Goal: Transaction & Acquisition: Purchase product/service

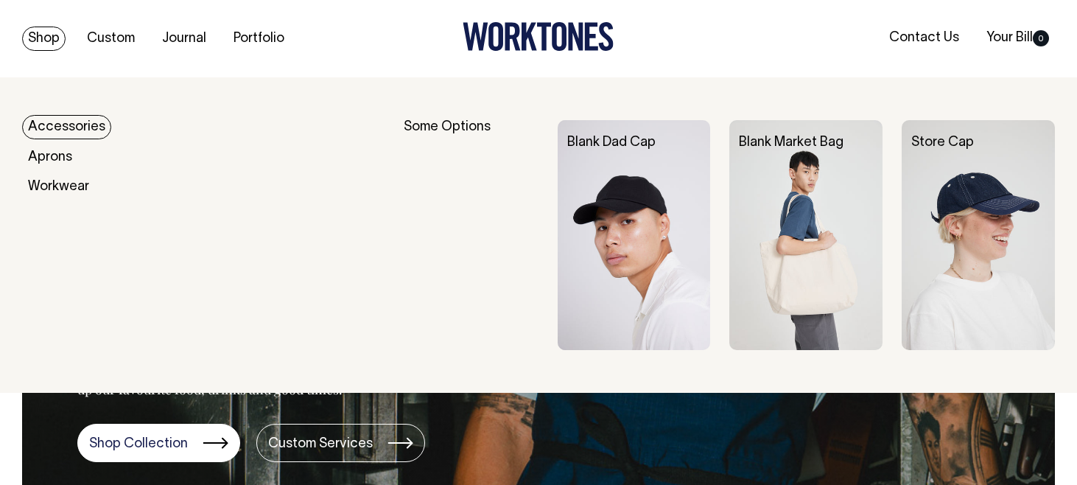
click at [69, 135] on link "Accessories" at bounding box center [66, 127] width 89 height 24
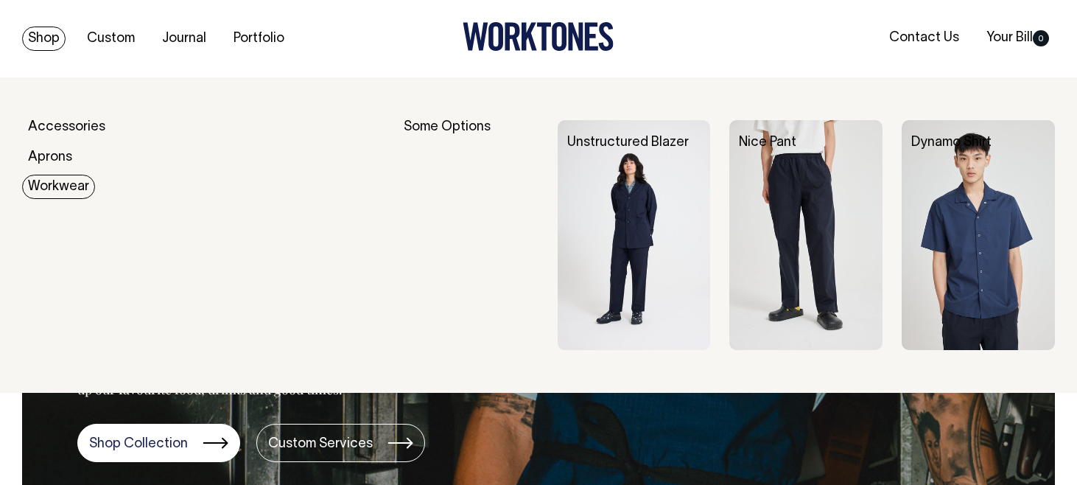
click at [56, 186] on link "Workwear" at bounding box center [58, 187] width 73 height 24
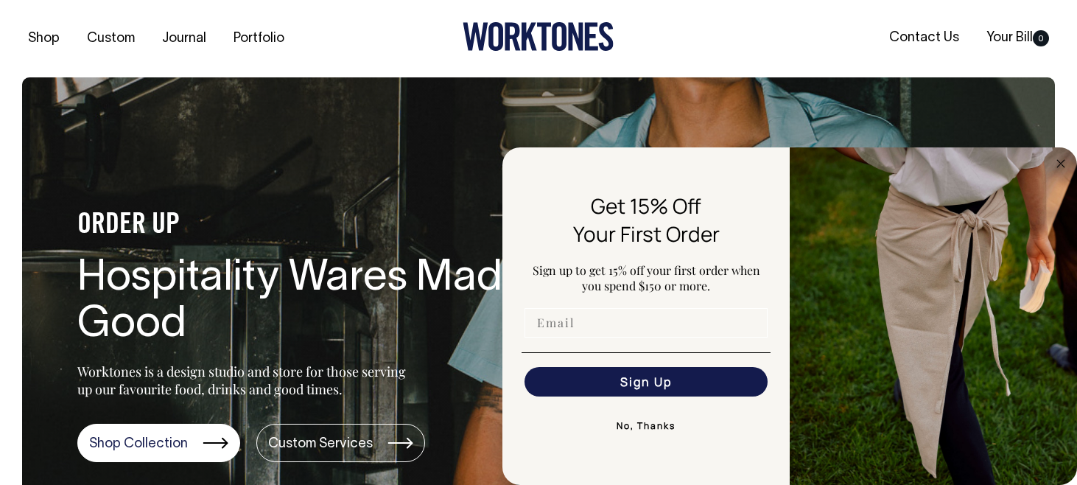
click at [570, 326] on input "Email" at bounding box center [646, 322] width 243 height 29
type input "lanasaur@gmail.com"
click at [628, 379] on button "Sign Up" at bounding box center [646, 381] width 243 height 29
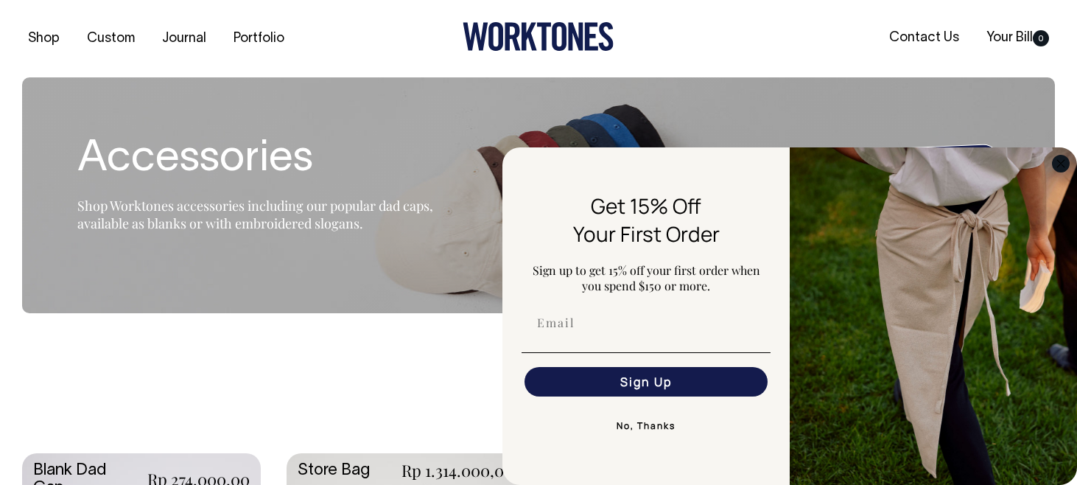
click at [1065, 167] on circle "Close dialog" at bounding box center [1061, 163] width 17 height 17
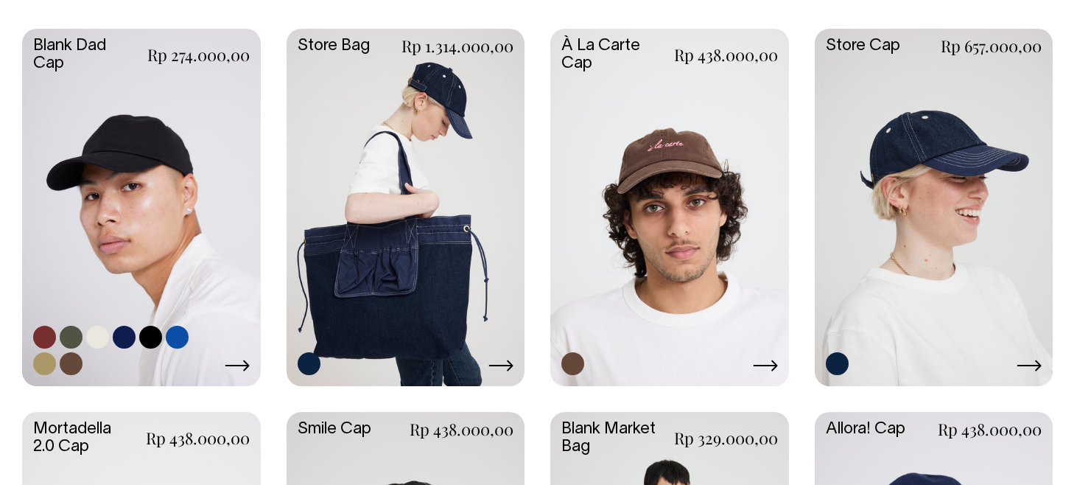
scroll to position [424, 0]
click at [181, 120] on link at bounding box center [141, 206] width 239 height 354
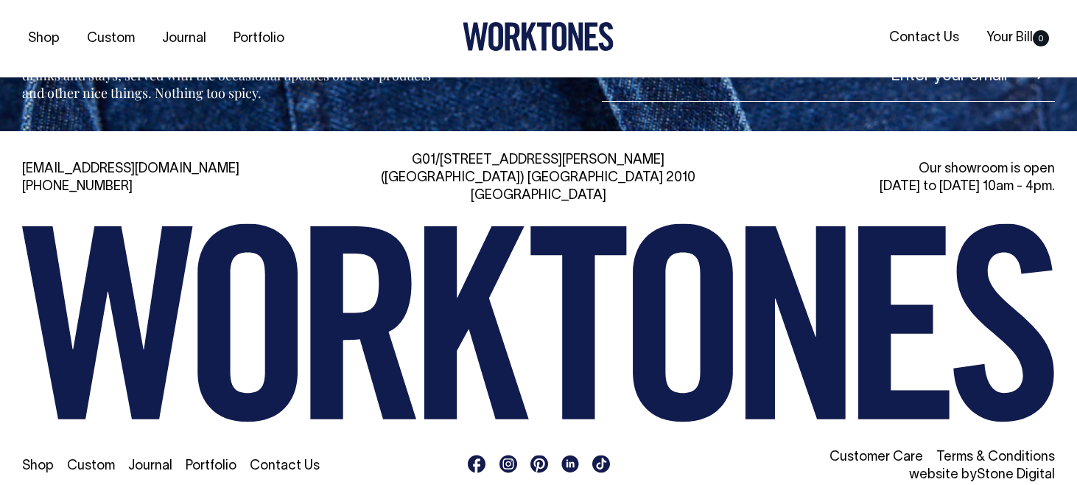
scroll to position [1478, 0]
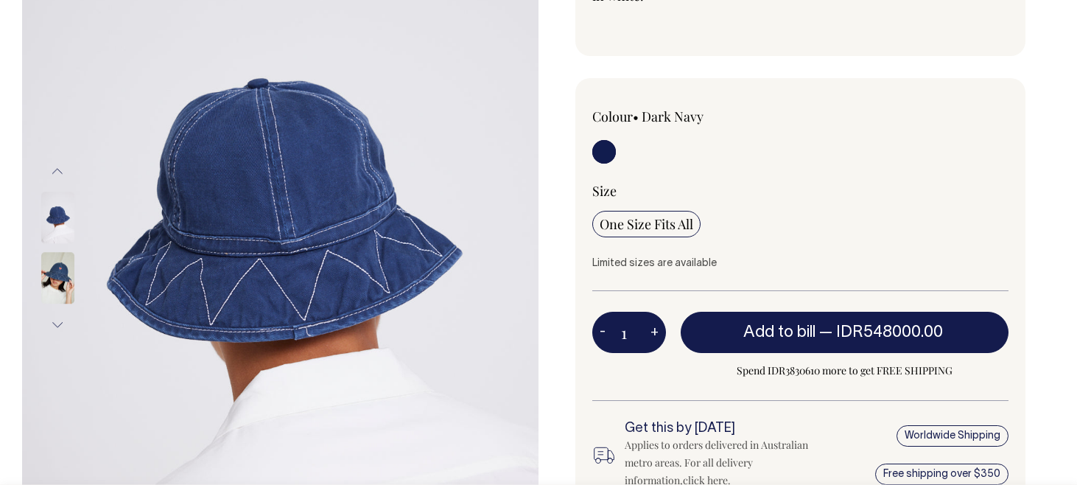
scroll to position [216, 0]
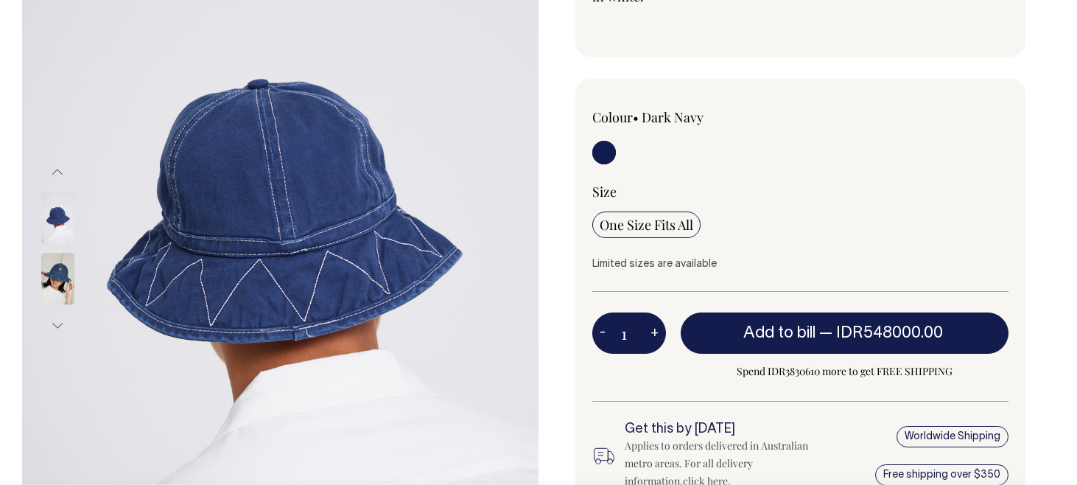
click at [58, 280] on img at bounding box center [57, 279] width 33 height 52
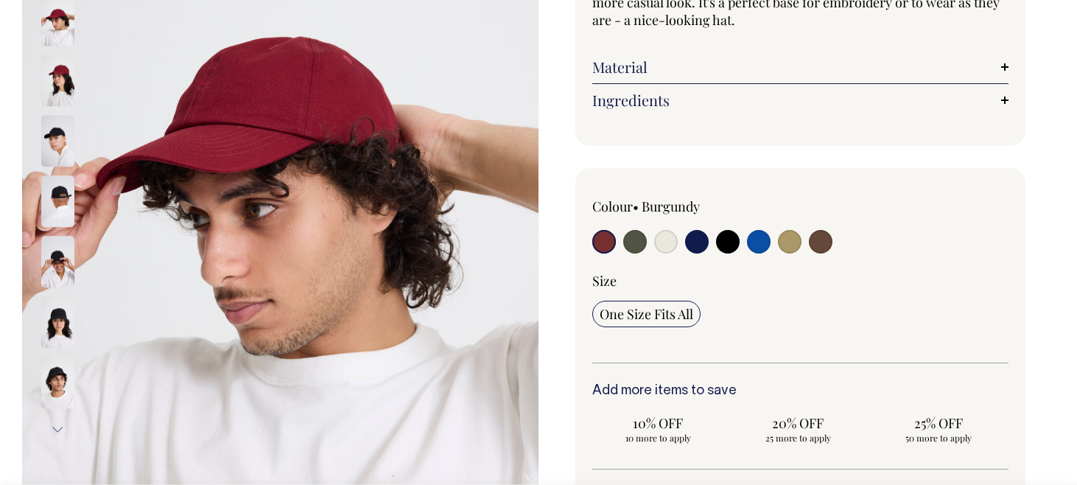
scroll to position [263, 0]
click at [636, 240] on input "radio" at bounding box center [635, 242] width 24 height 24
radio input "true"
select select "Olive"
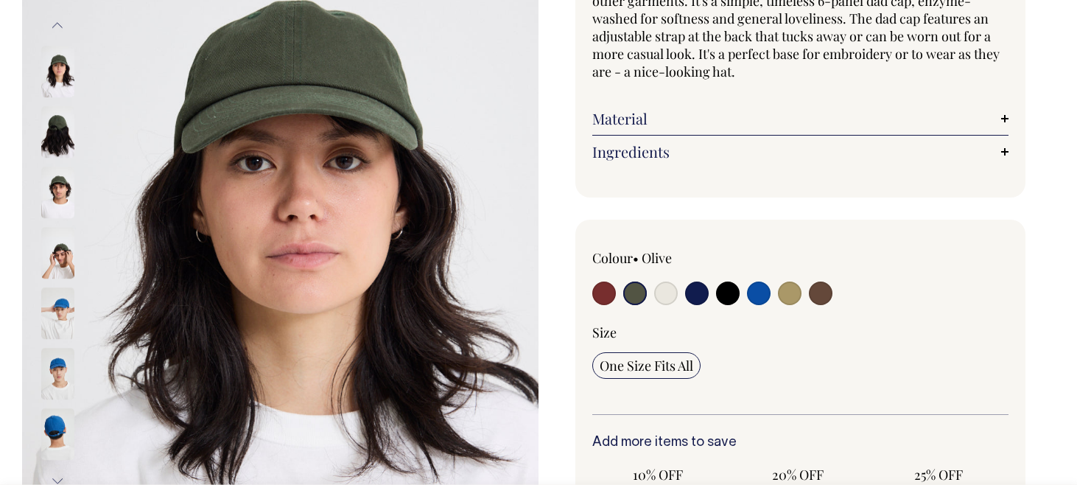
scroll to position [211, 0]
click at [670, 291] on input "radio" at bounding box center [666, 293] width 24 height 24
radio input "true"
select select "Natural"
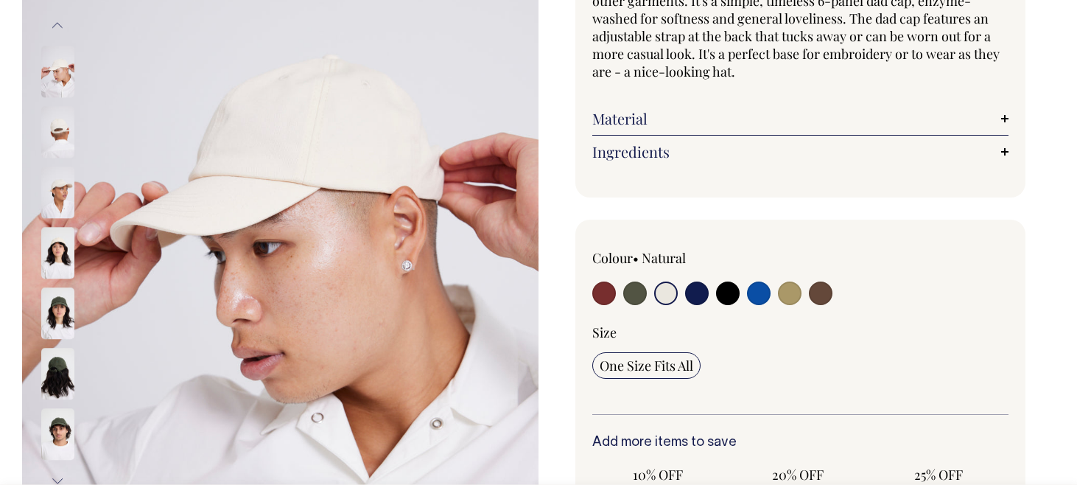
click at [694, 294] on input "radio" at bounding box center [697, 293] width 24 height 24
radio input "true"
select select "Dark Navy"
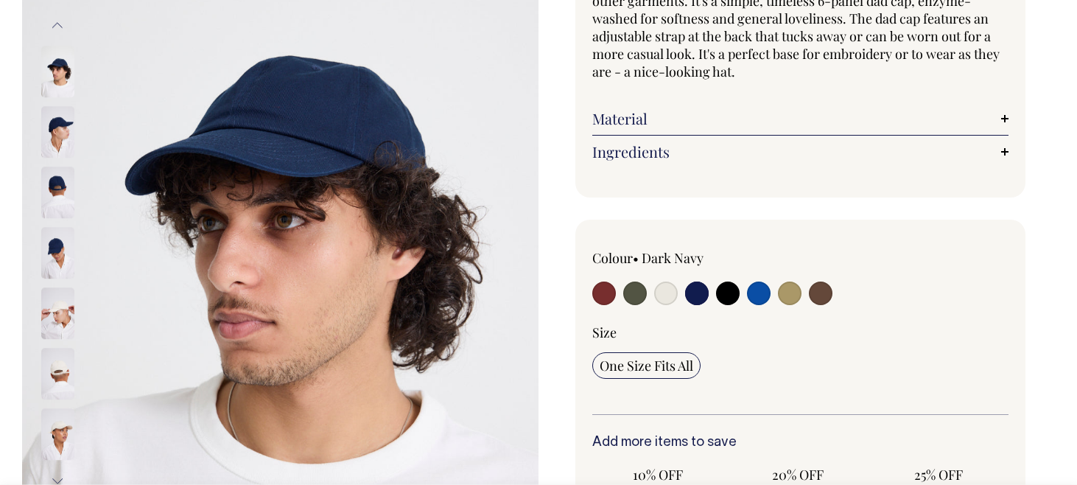
click at [731, 291] on input "radio" at bounding box center [728, 293] width 24 height 24
radio input "true"
select select "Black"
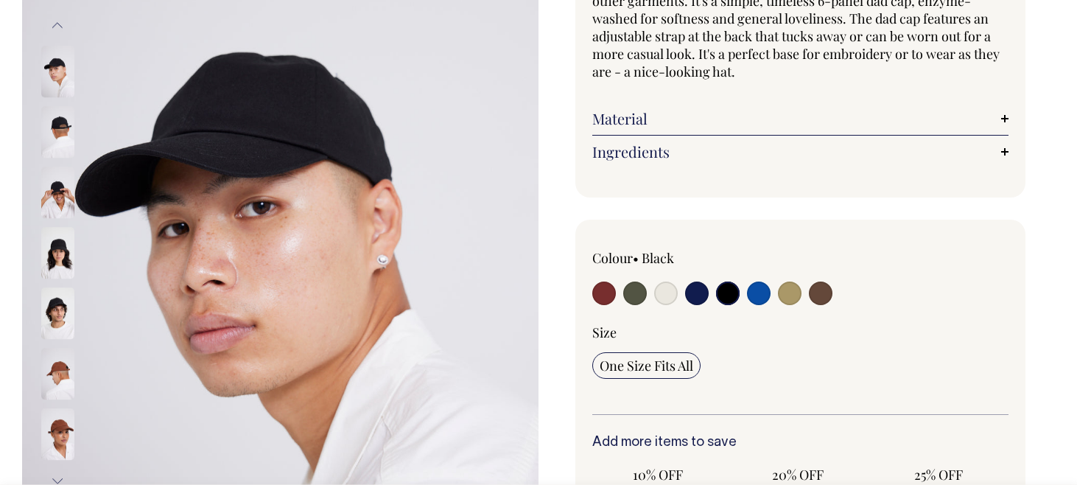
click at [760, 296] on input "radio" at bounding box center [759, 293] width 24 height 24
radio input "true"
select select "Worker Blue"
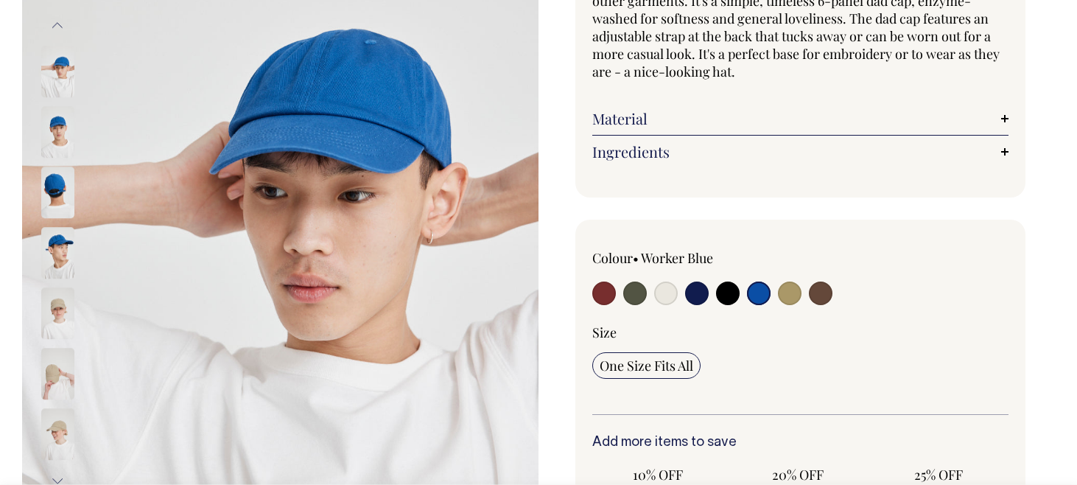
click at [788, 295] on input "radio" at bounding box center [790, 293] width 24 height 24
radio input "true"
select select "Washed Khaki"
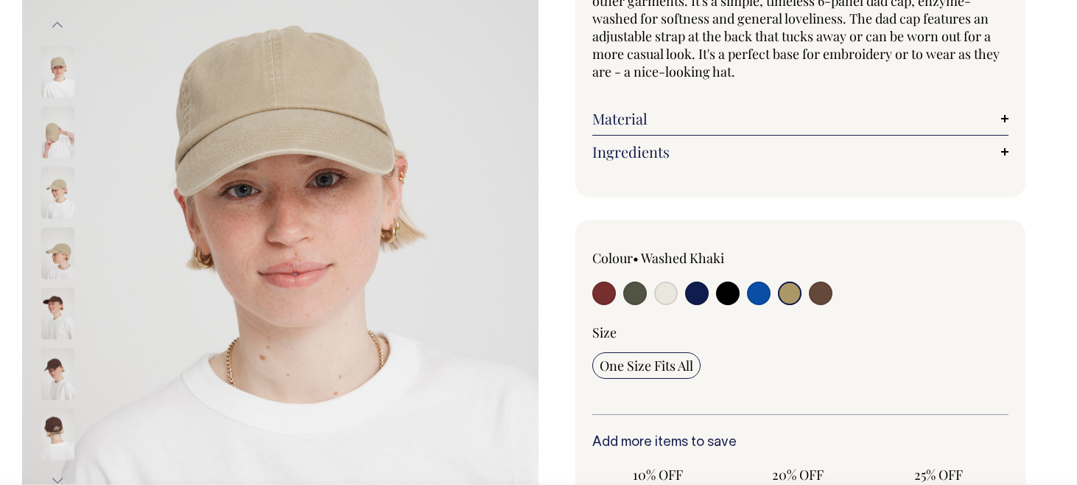
click at [822, 294] on input "radio" at bounding box center [821, 293] width 24 height 24
radio input "true"
select select "Espresso"
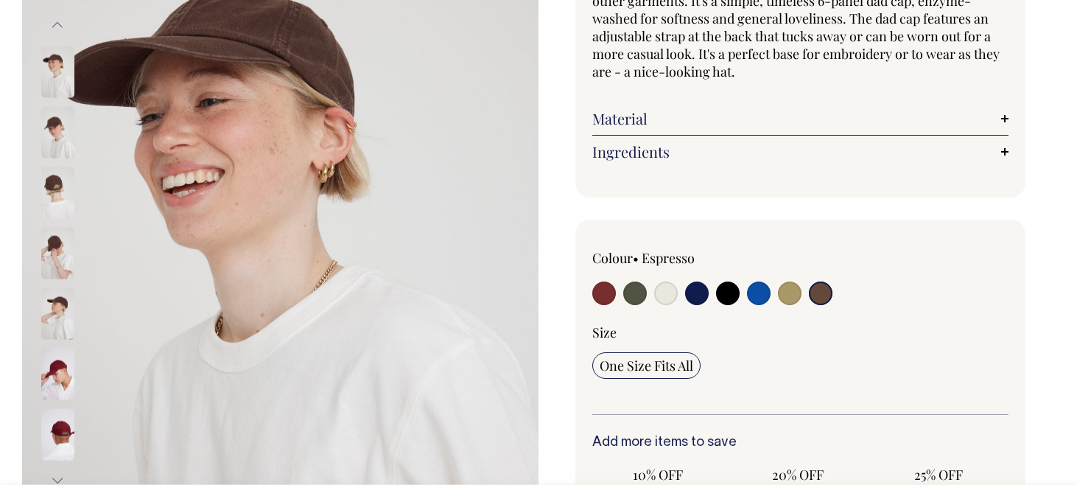
click at [667, 291] on input "radio" at bounding box center [666, 293] width 24 height 24
radio input "true"
select select "Natural"
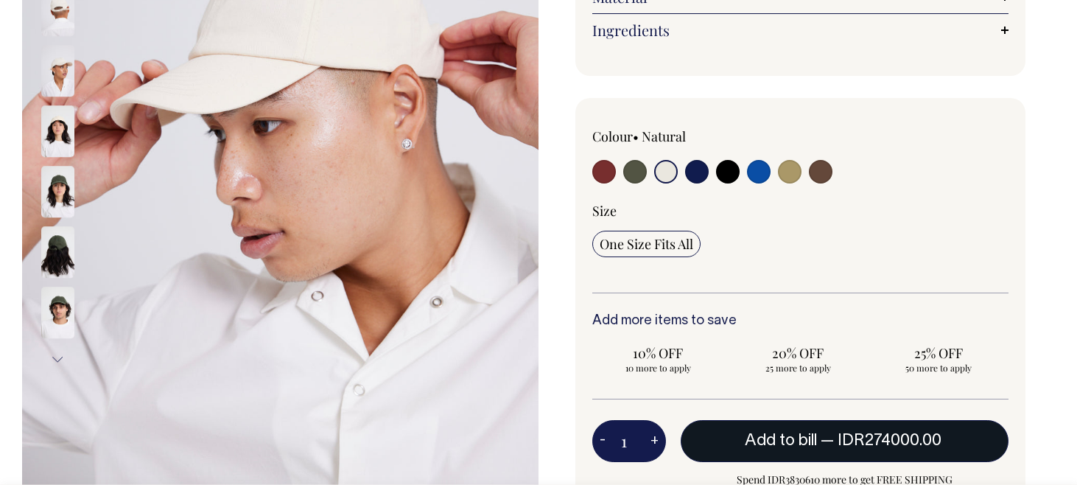
scroll to position [334, 0]
click at [758, 443] on span "Add to bill" at bounding box center [781, 440] width 72 height 15
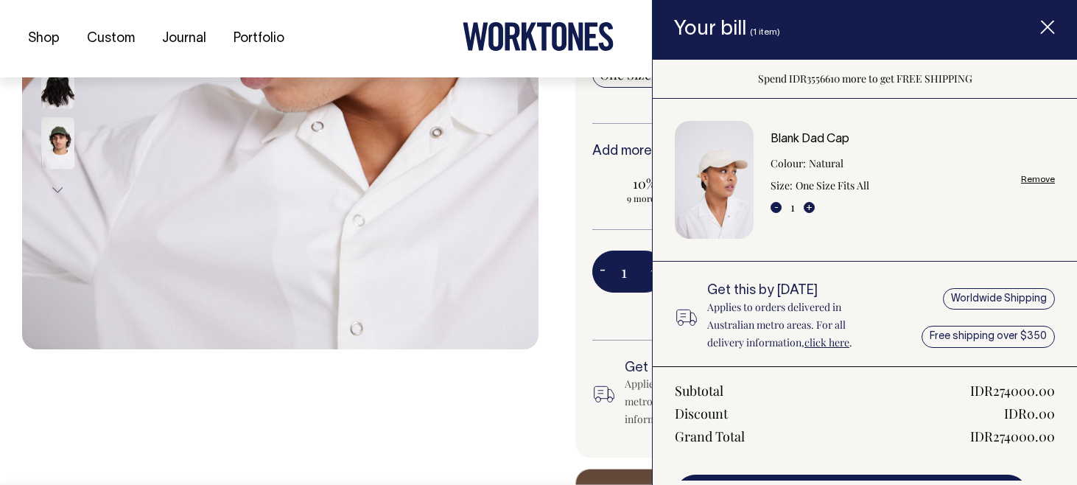
scroll to position [503, 0]
click at [1046, 29] on line "Item added to your cart" at bounding box center [1048, 27] width 12 height 12
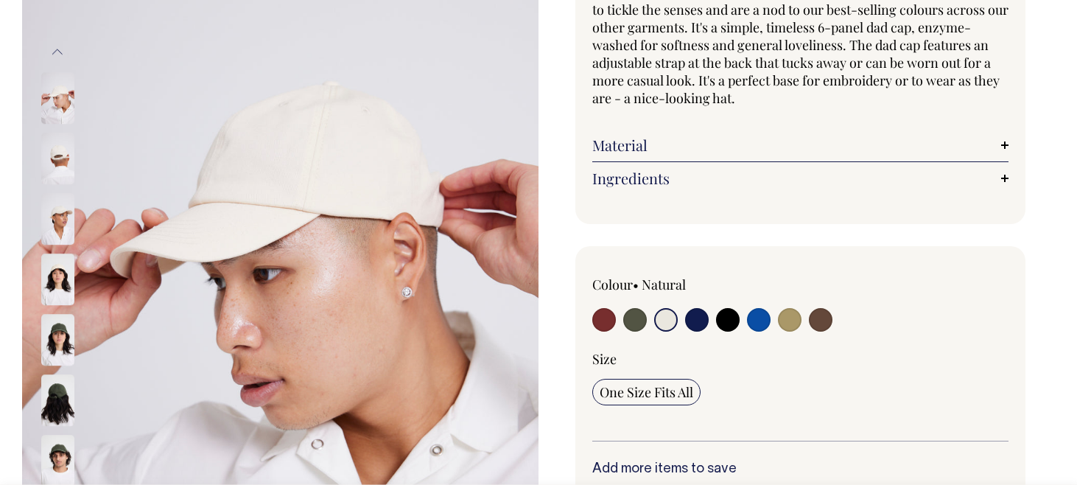
scroll to position [185, 0]
click at [603, 322] on input "radio" at bounding box center [604, 320] width 24 height 24
radio input "true"
select select "Burgundy"
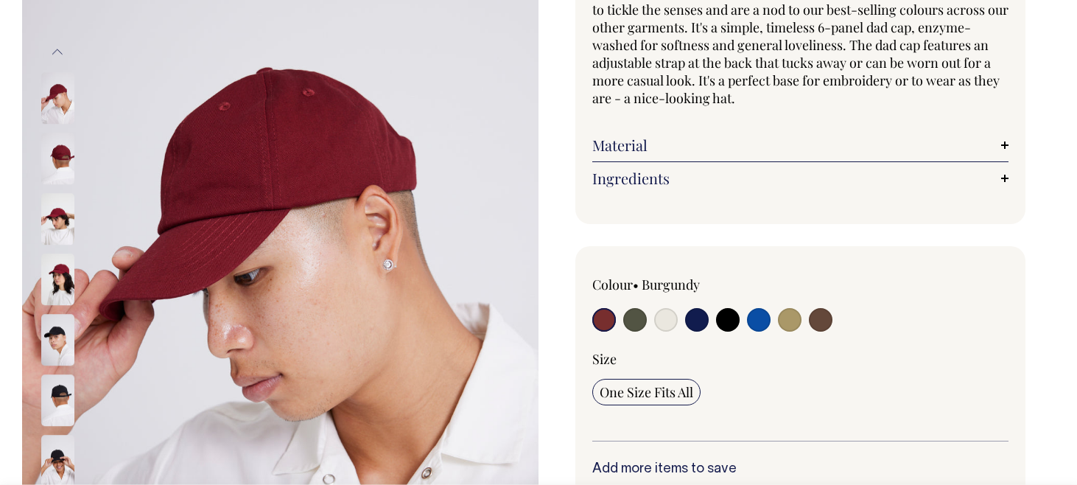
click at [758, 321] on input "radio" at bounding box center [759, 320] width 24 height 24
radio input "true"
select select "Worker Blue"
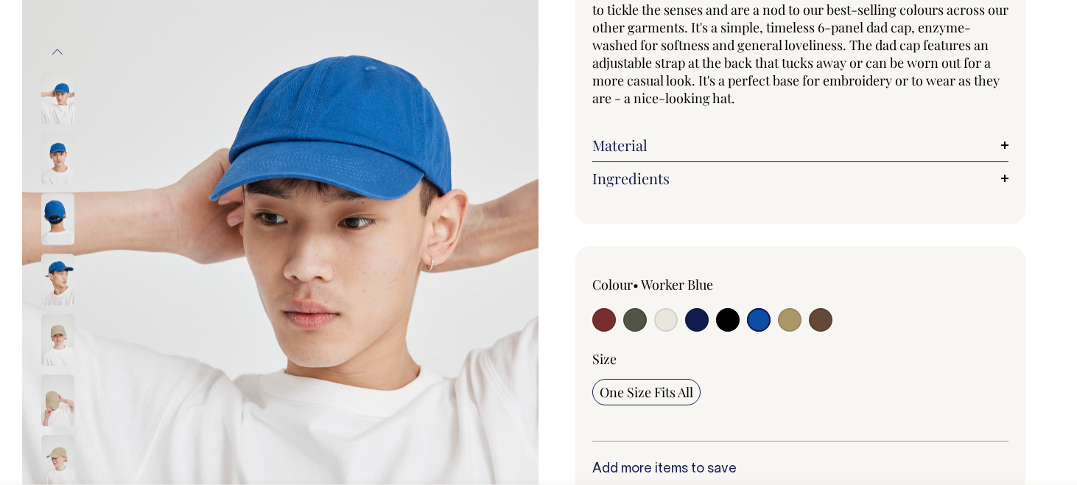
click at [60, 155] on img at bounding box center [57, 159] width 33 height 52
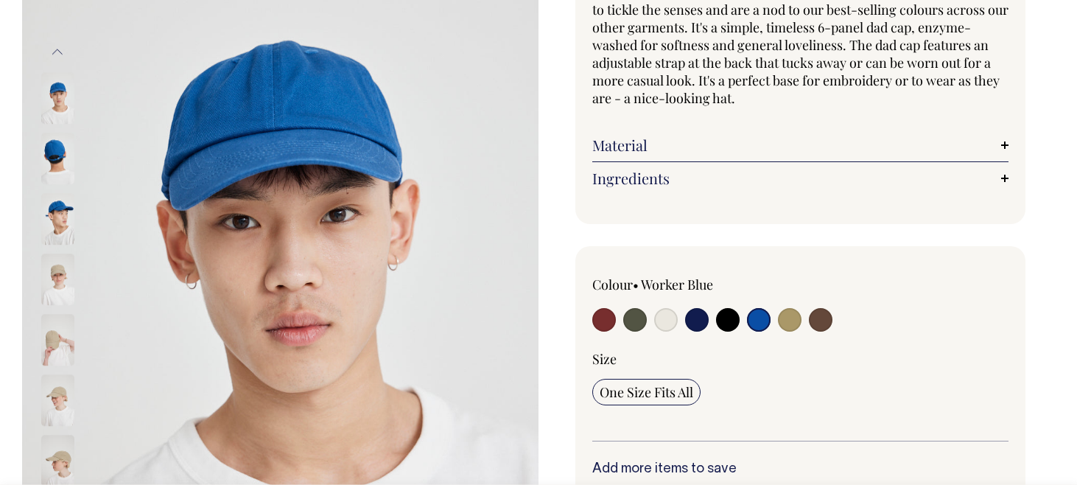
click at [52, 216] on img at bounding box center [57, 220] width 33 height 52
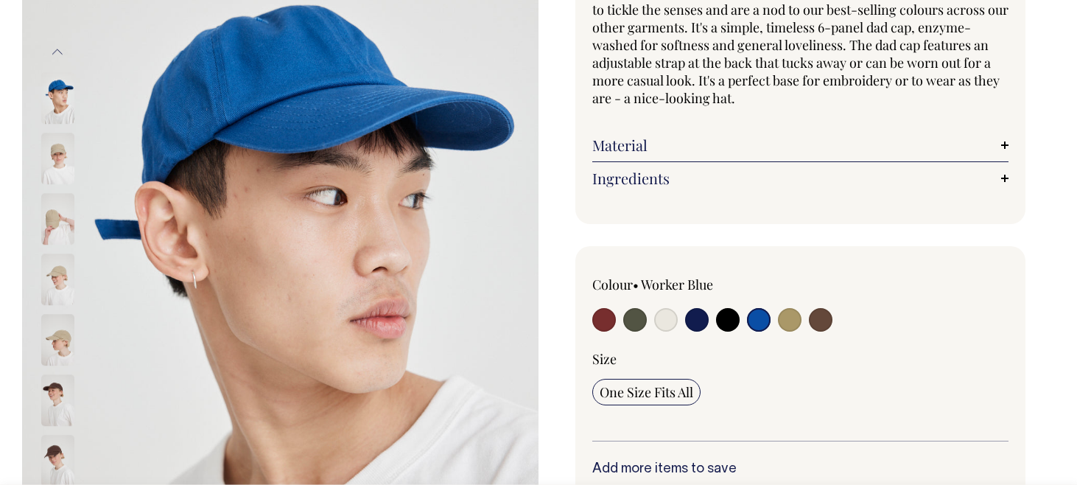
click at [784, 319] on input "radio" at bounding box center [790, 320] width 24 height 24
radio input "true"
select select "Washed Khaki"
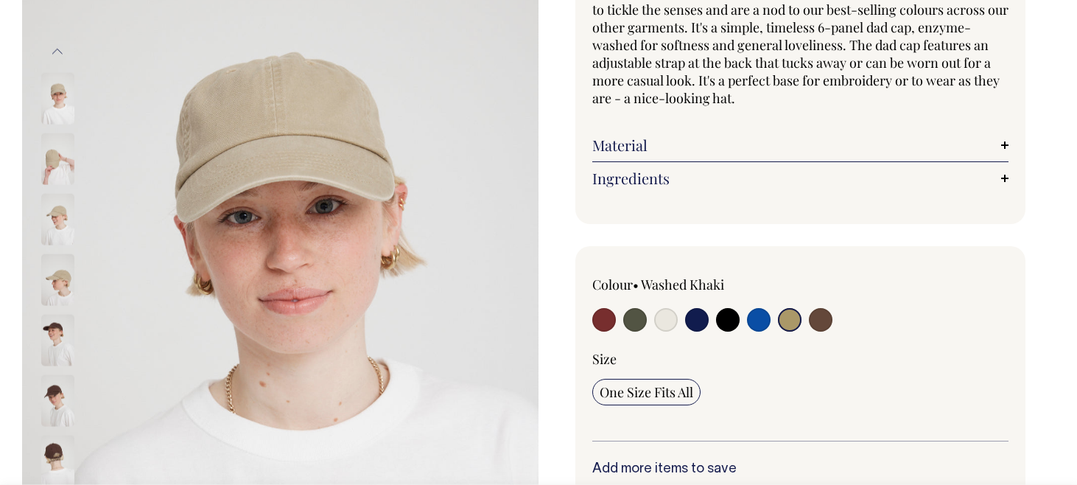
click at [813, 321] on input "radio" at bounding box center [821, 320] width 24 height 24
radio input "true"
select select "Espresso"
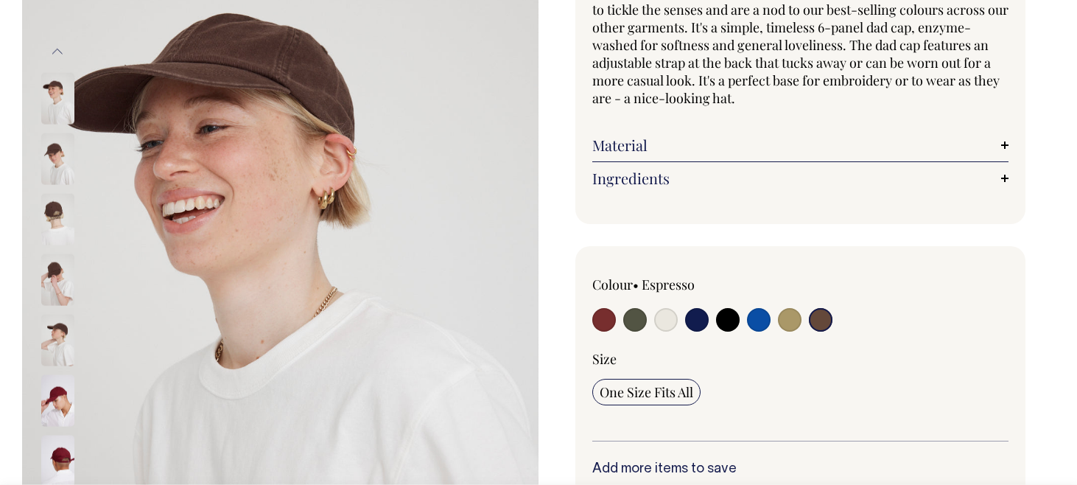
click at [730, 321] on input "radio" at bounding box center [728, 320] width 24 height 24
radio input "true"
select select "Black"
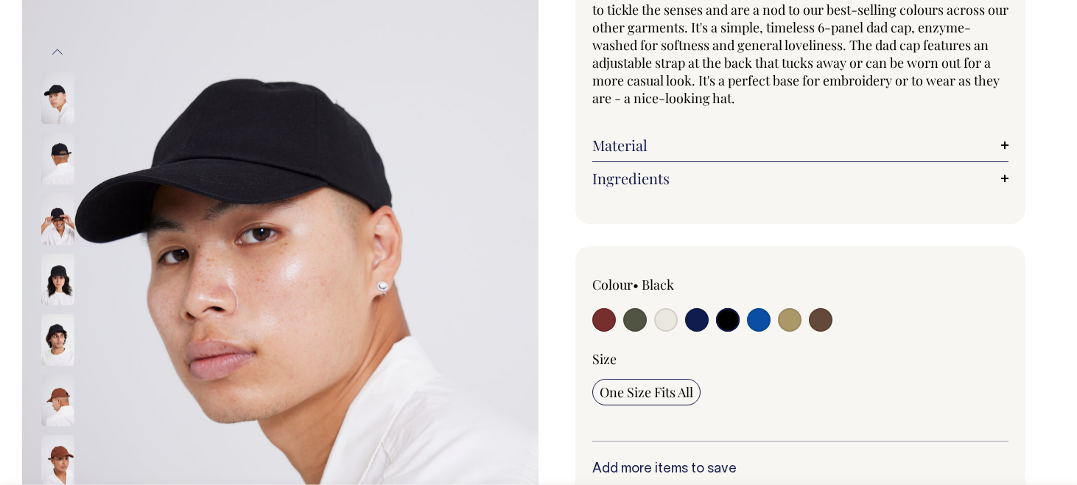
click at [56, 280] on img at bounding box center [57, 280] width 33 height 52
